Goal: Find specific page/section: Find specific page/section

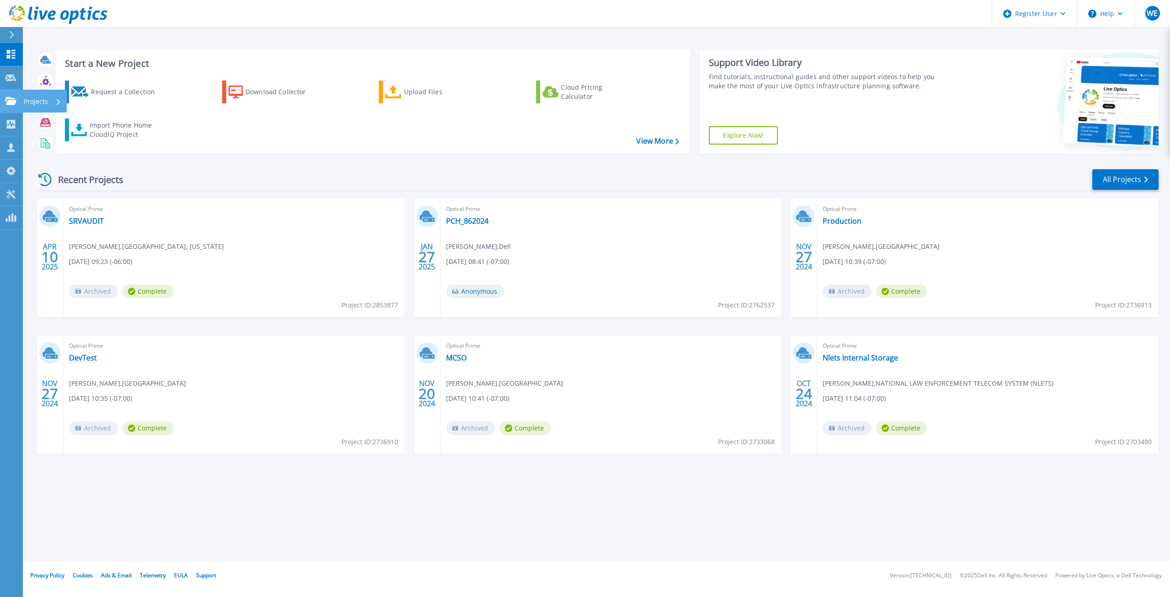
click at [23, 99] on div "Projects" at bounding box center [44, 101] width 44 height 23
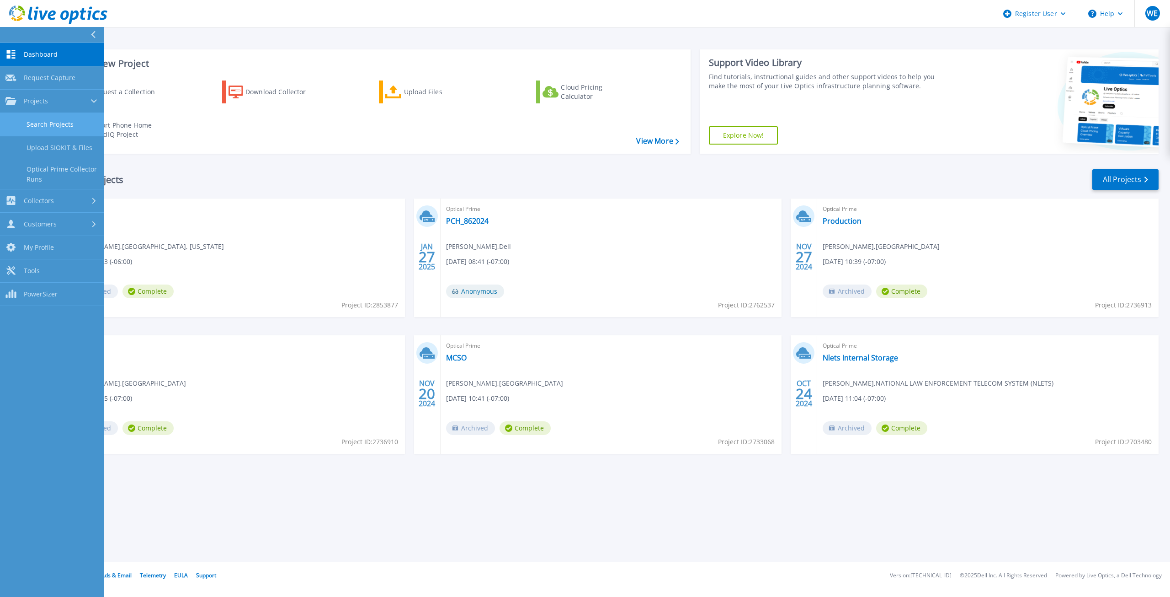
click at [77, 125] on link "Search Projects" at bounding box center [52, 124] width 104 height 23
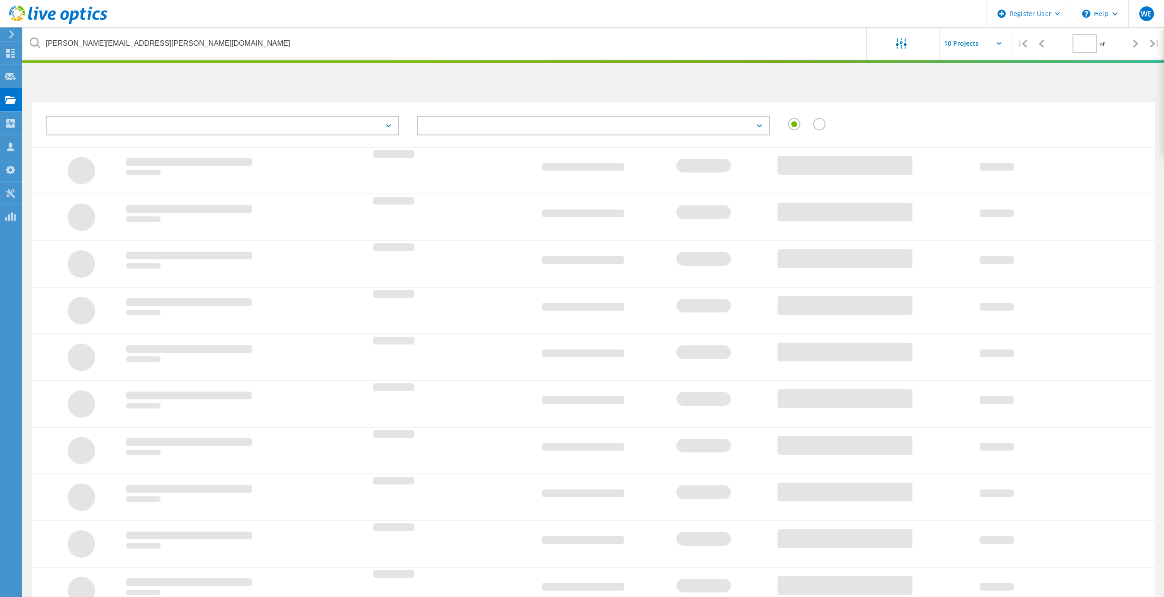
type input "1"
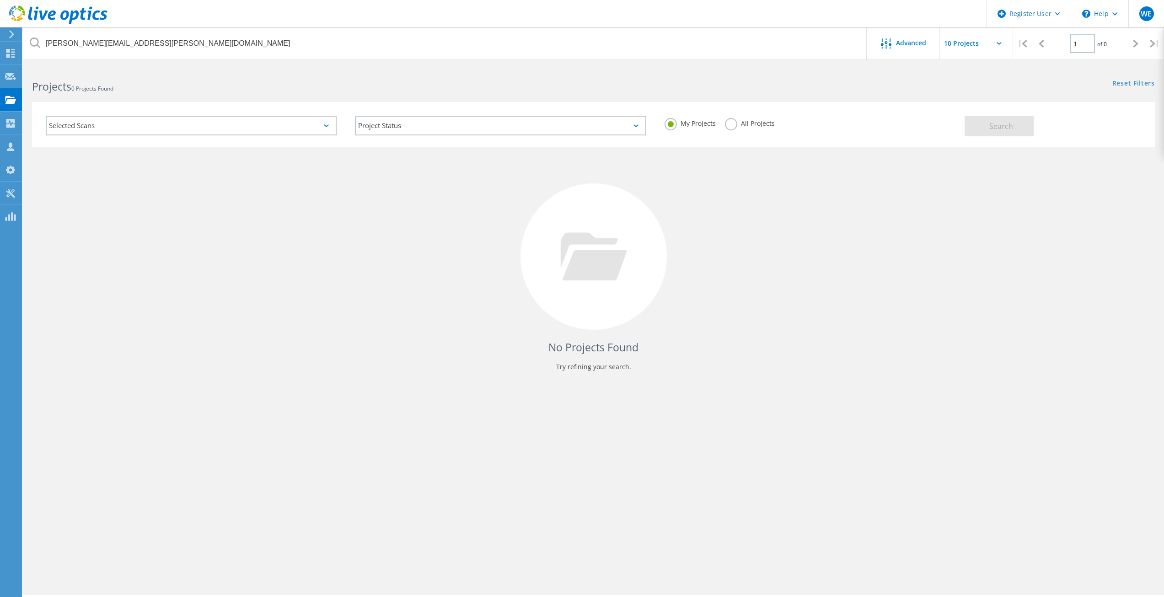
click at [734, 122] on label "All Projects" at bounding box center [750, 122] width 50 height 9
click at [0, 0] on input "All Projects" at bounding box center [0, 0] width 0 height 0
click at [1017, 122] on button "Search" at bounding box center [998, 126] width 69 height 21
